Goal: Go to known website: Access a specific website the user already knows

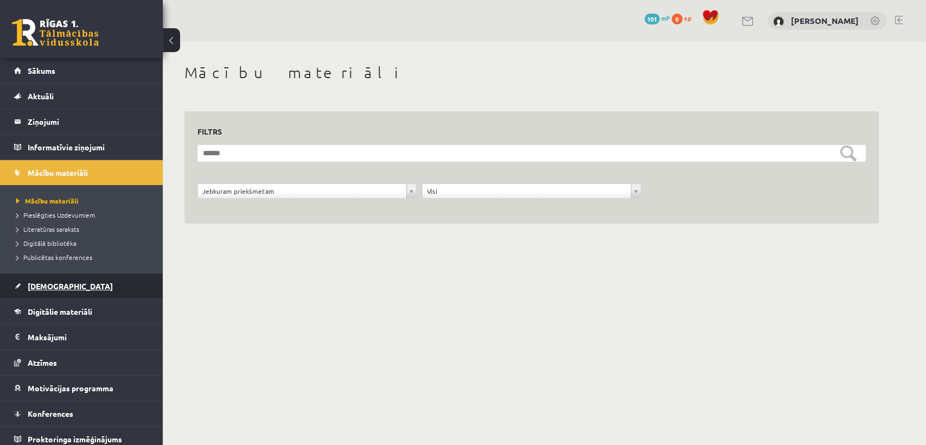
click at [59, 291] on link "[DEMOGRAPHIC_DATA]" at bounding box center [81, 285] width 135 height 25
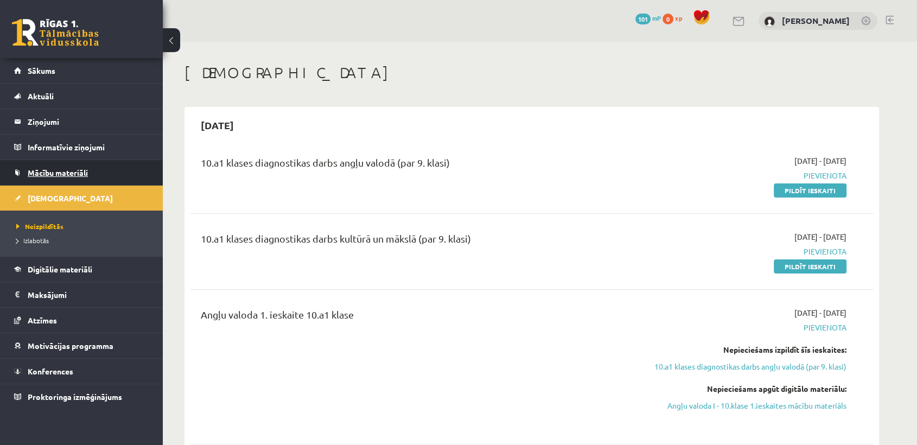
click at [97, 164] on link "Mācību materiāli" at bounding box center [81, 172] width 135 height 25
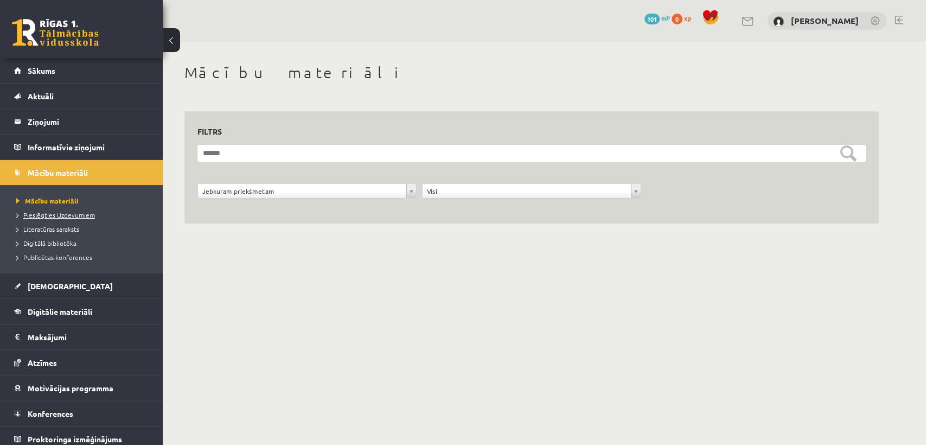
click at [63, 216] on span "Pieslēgties Uzdevumiem" at bounding box center [55, 214] width 79 height 9
click at [30, 285] on span "[DEMOGRAPHIC_DATA]" at bounding box center [70, 286] width 85 height 10
